Goal: Task Accomplishment & Management: Complete application form

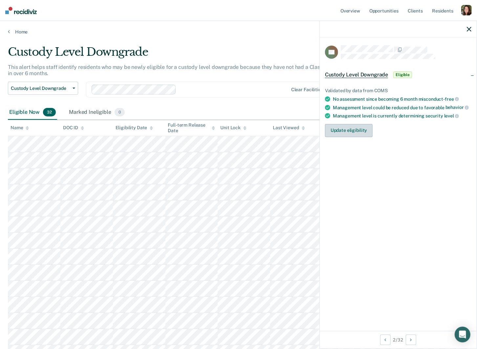
click at [301, 128] on button "Update eligibility" at bounding box center [349, 130] width 48 height 13
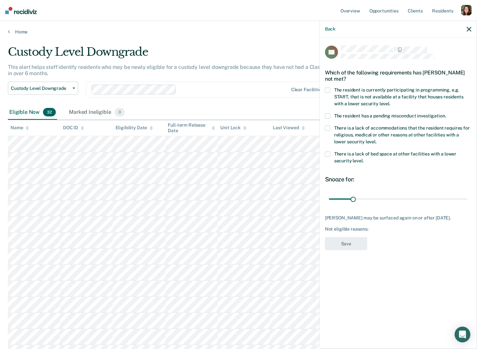
click at [301, 99] on label "The resident is currently participating in programming, e.g. START, that is not…" at bounding box center [398, 98] width 146 height 21
click at [301, 101] on input "The resident is currently participating in programming, e.g. START, that is not…" at bounding box center [390, 101] width 0 height 0
click at [301, 99] on label "The resident is currently participating in programming, e.g. START, that is not…" at bounding box center [398, 98] width 146 height 21
click at [301, 101] on input "The resident is currently participating in programming, e.g. START, that is not…" at bounding box center [390, 101] width 0 height 0
click at [301, 99] on label "The resident is currently participating in programming, e.g. START, that is not…" at bounding box center [398, 98] width 146 height 21
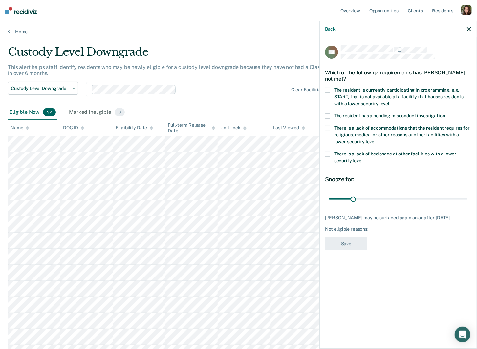
click at [301, 101] on input "The resident is currently participating in programming, e.g. START, that is not…" at bounding box center [390, 101] width 0 height 0
click at [301, 98] on label "The resident is currently participating in programming, e.g. START, that is not…" at bounding box center [398, 98] width 146 height 21
click at [301, 101] on input "The resident is currently participating in programming, e.g. START, that is not…" at bounding box center [390, 101] width 0 height 0
click at [301, 115] on span "The resident has a pending misconduct investigation." at bounding box center [390, 115] width 112 height 5
click at [301, 114] on input "The resident has a pending misconduct investigation." at bounding box center [446, 114] width 0 height 0
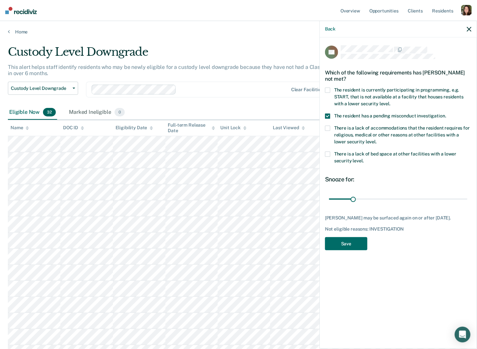
click at [301, 115] on span "The resident has a pending misconduct investigation." at bounding box center [390, 115] width 112 height 5
click at [301, 114] on input "The resident has a pending misconduct investigation." at bounding box center [446, 114] width 0 height 0
click at [301, 127] on span "There is a lack of accommodations that the resident requires for religious, med…" at bounding box center [402, 134] width 136 height 19
click at [301, 139] on input "There is a lack of accommodations that the resident requires for religious, med…" at bounding box center [376, 139] width 0 height 0
click at [301, 128] on span "There is a lack of accommodations that the resident requires for religious, med…" at bounding box center [402, 134] width 136 height 19
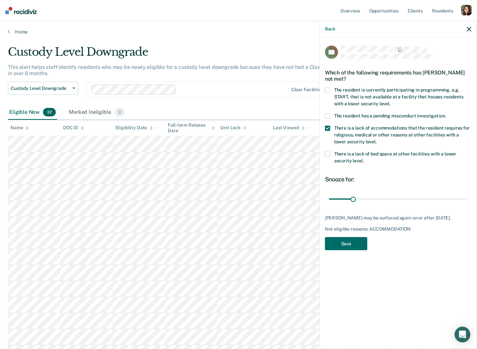
click at [301, 139] on input "There is a lack of accommodations that the resident requires for religious, med…" at bounding box center [376, 139] width 0 height 0
click at [301, 151] on span "There is a lack of bed space at other facilities with a lower security level." at bounding box center [395, 157] width 122 height 12
click at [301, 158] on input "There is a lack of bed space at other facilities with a lower security level." at bounding box center [364, 158] width 0 height 0
click at [301, 151] on span "There is a lack of bed space at other facilities with a lower security level." at bounding box center [395, 157] width 122 height 12
click at [301, 158] on input "There is a lack of bed space at other facilities with a lower security level." at bounding box center [364, 158] width 0 height 0
